Goal: Find specific page/section: Find specific page/section

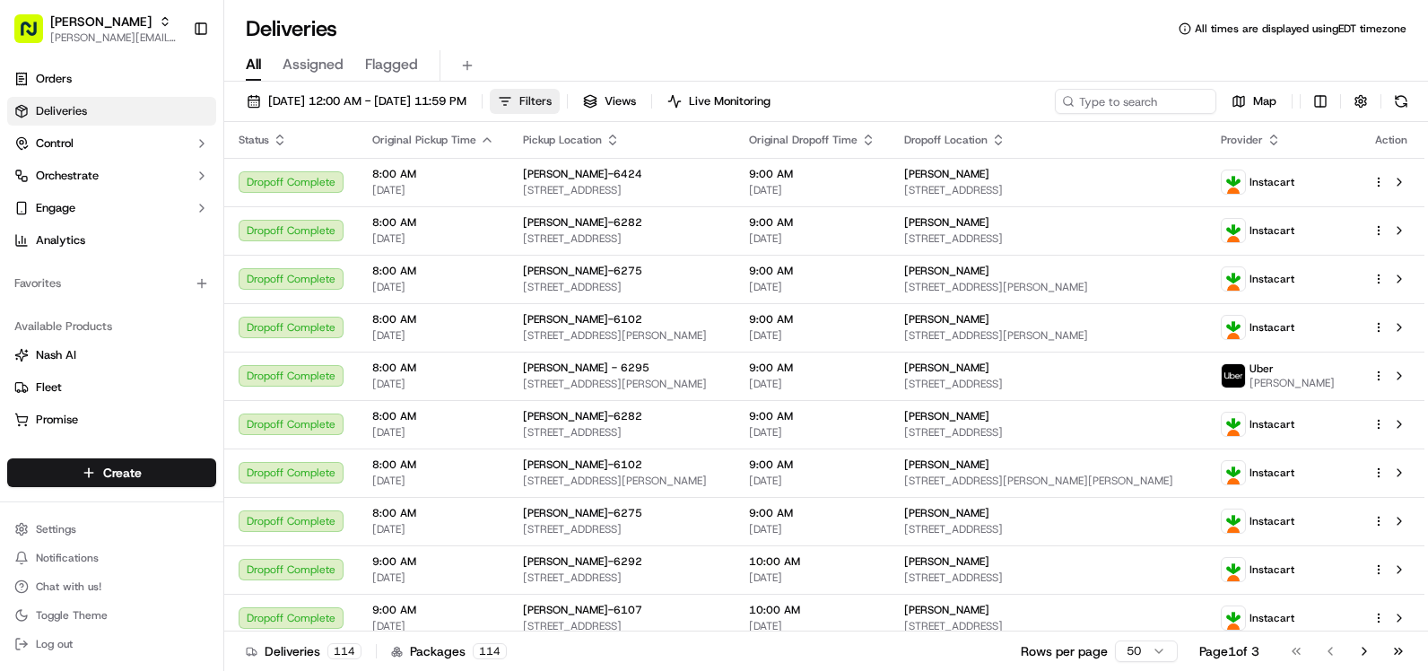
click at [552, 101] on span "Filters" at bounding box center [536, 101] width 32 height 16
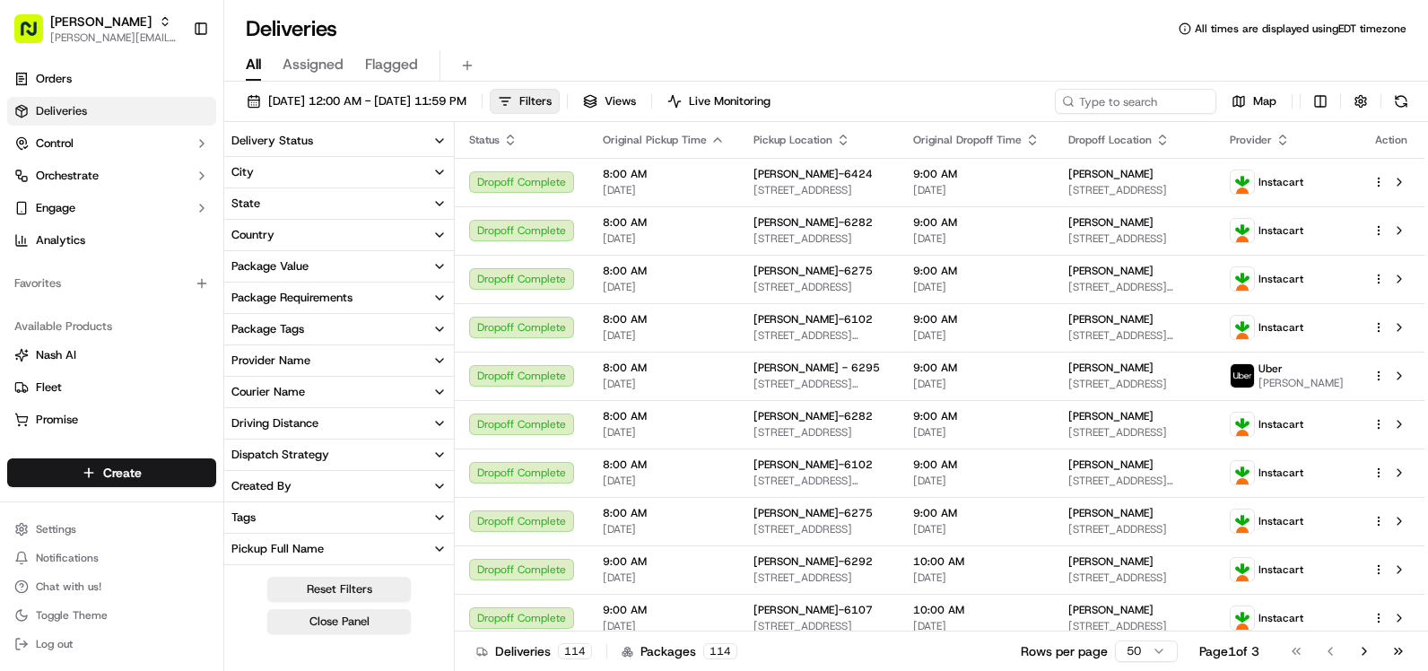
click at [280, 175] on button "City" at bounding box center [339, 172] width 230 height 31
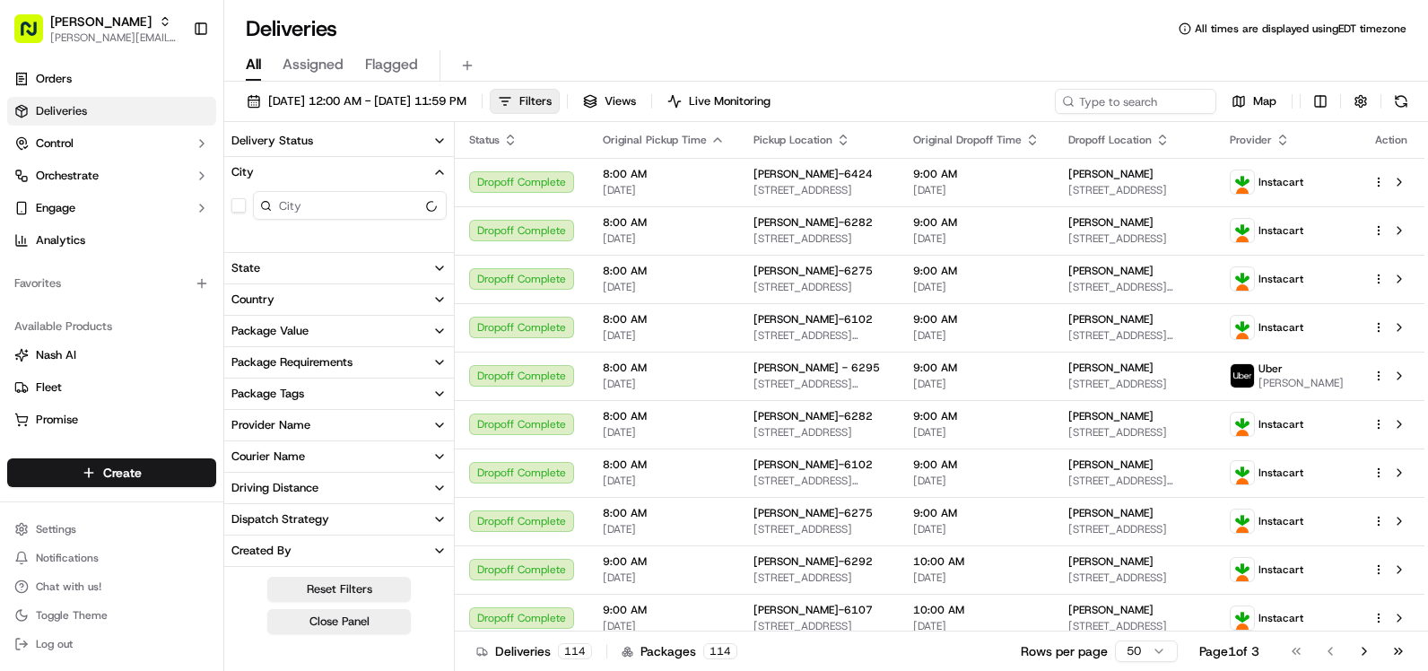
click at [440, 174] on icon "button" at bounding box center [439, 172] width 14 height 14
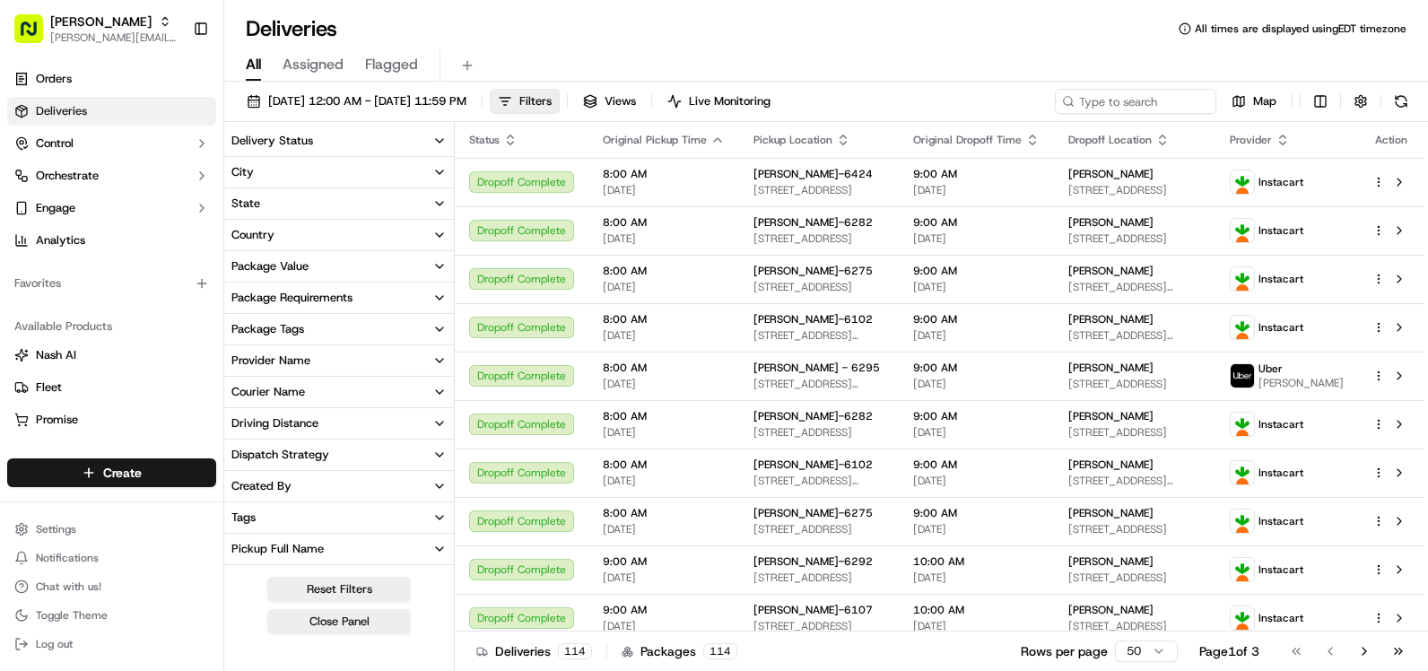
click at [440, 172] on icon "button" at bounding box center [439, 172] width 14 height 14
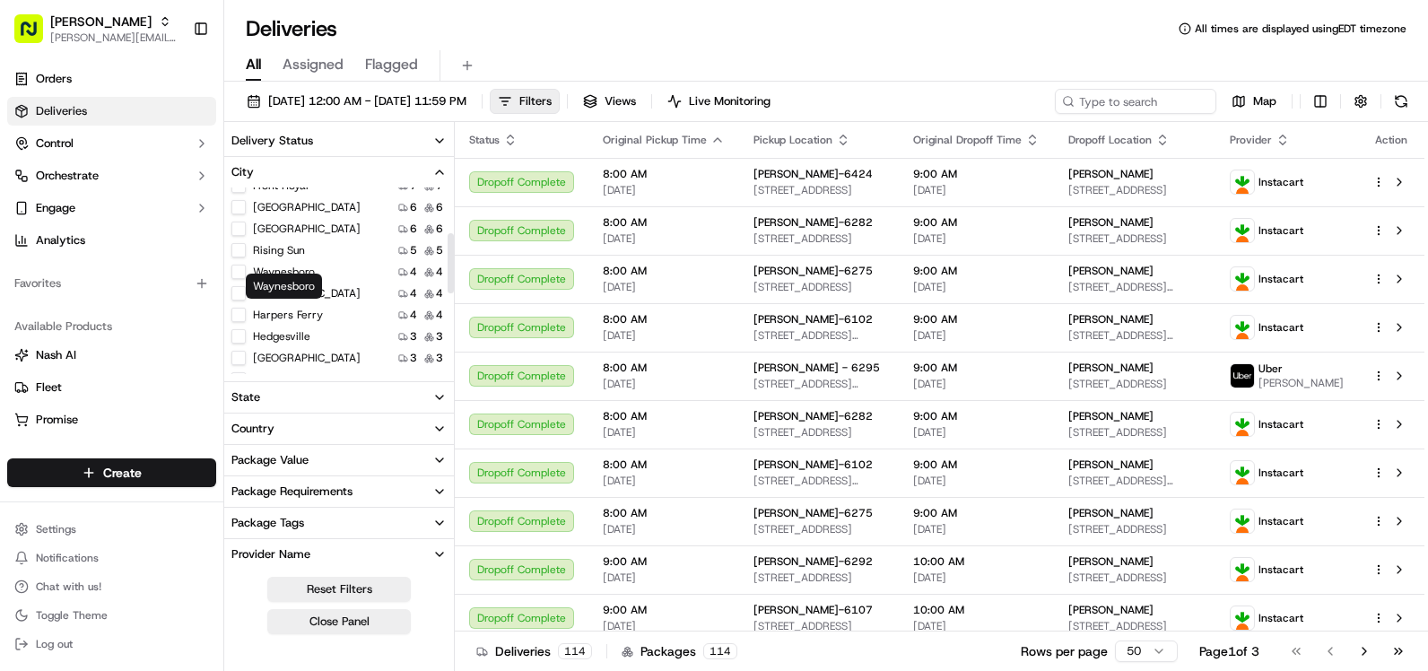
scroll to position [90, 0]
click at [299, 276] on label "Front Royal" at bounding box center [281, 275] width 56 height 14
click at [246, 276] on Royal "Front Royal" at bounding box center [238, 275] width 14 height 14
